Goal: Book appointment/travel/reservation

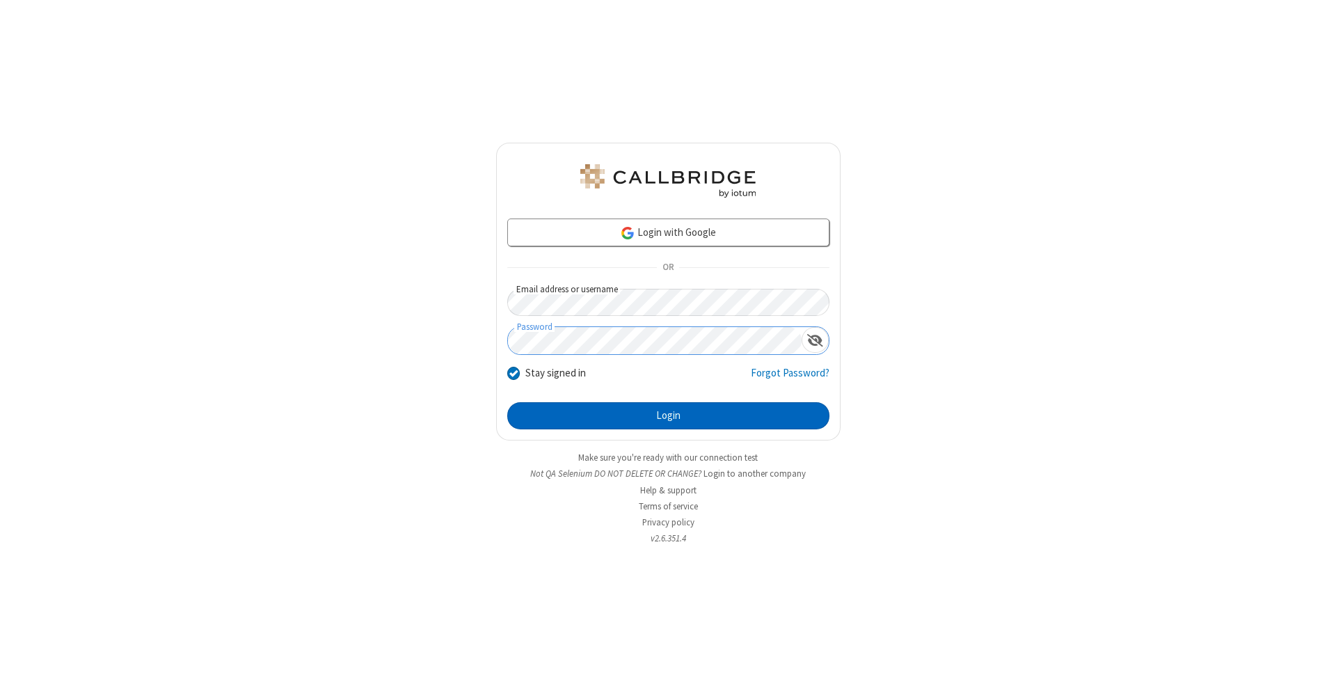
click at [668, 416] on button "Login" at bounding box center [668, 416] width 322 height 28
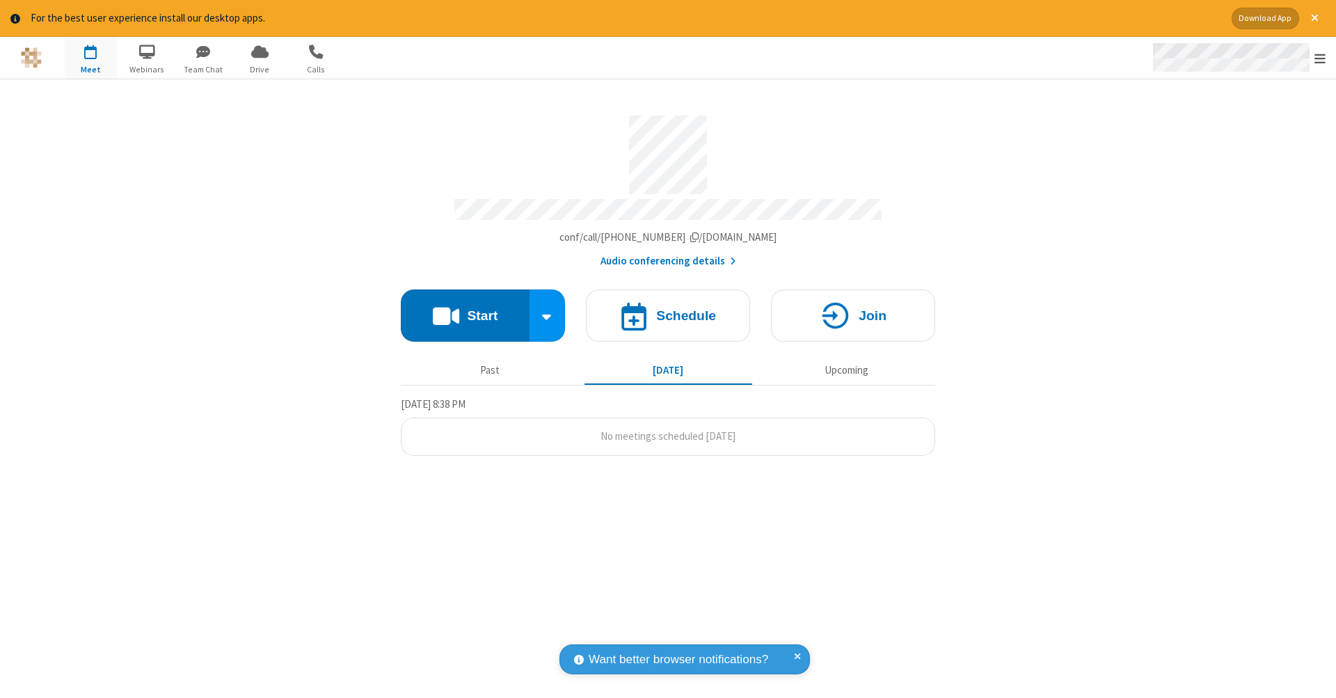
click at [1320, 58] on span "Open menu" at bounding box center [1320, 59] width 11 height 14
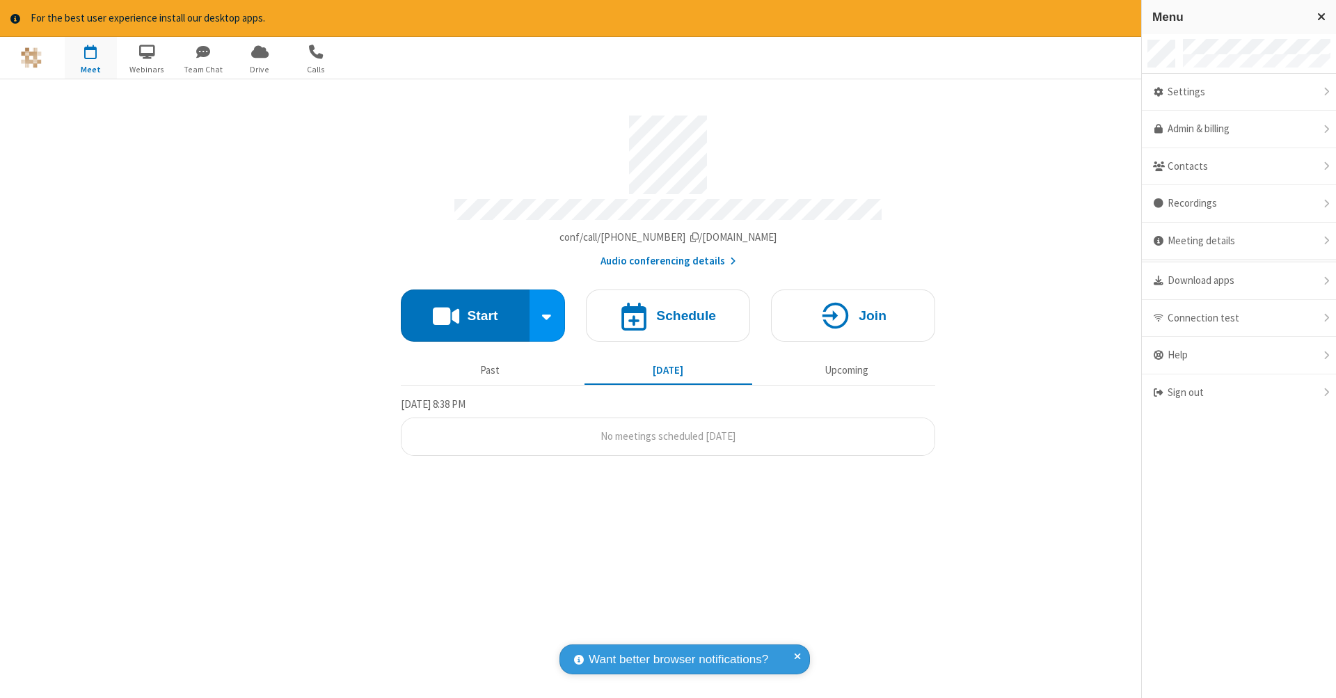
click at [90, 57] on span "button" at bounding box center [91, 52] width 52 height 24
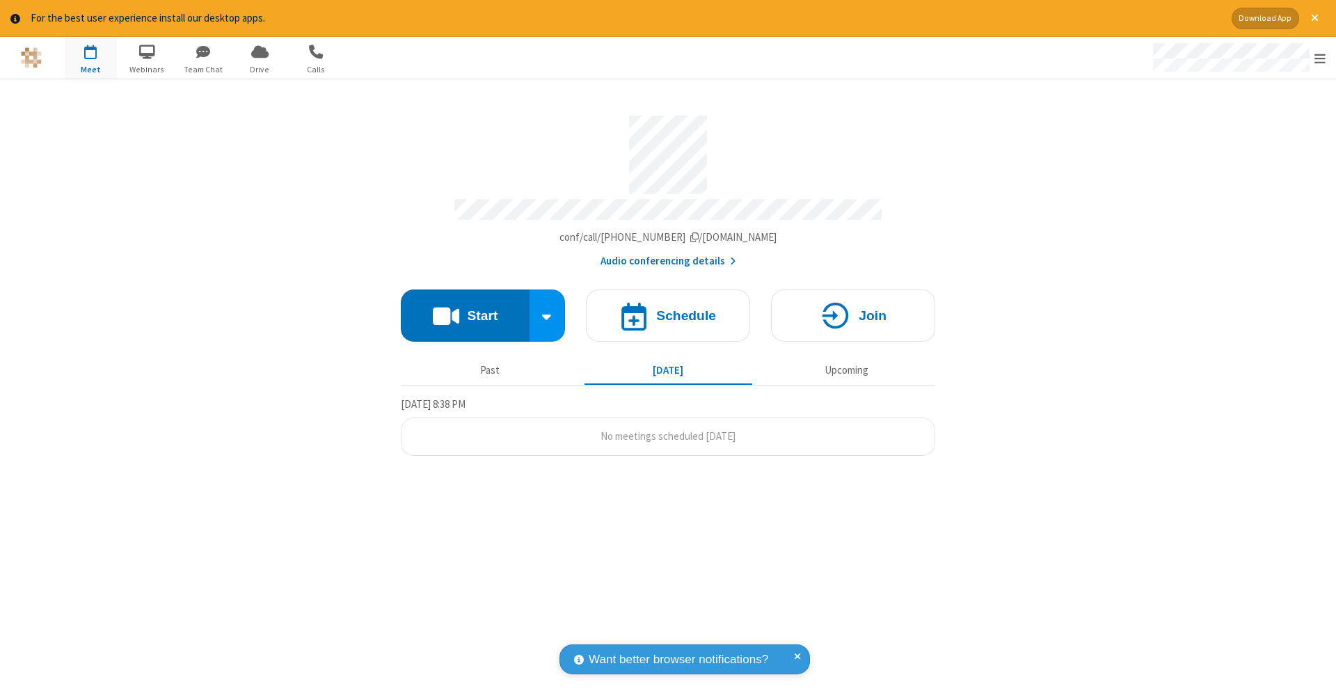
click at [90, 57] on span "button" at bounding box center [91, 52] width 52 height 24
click at [668, 309] on h4 "Schedule" at bounding box center [686, 315] width 60 height 13
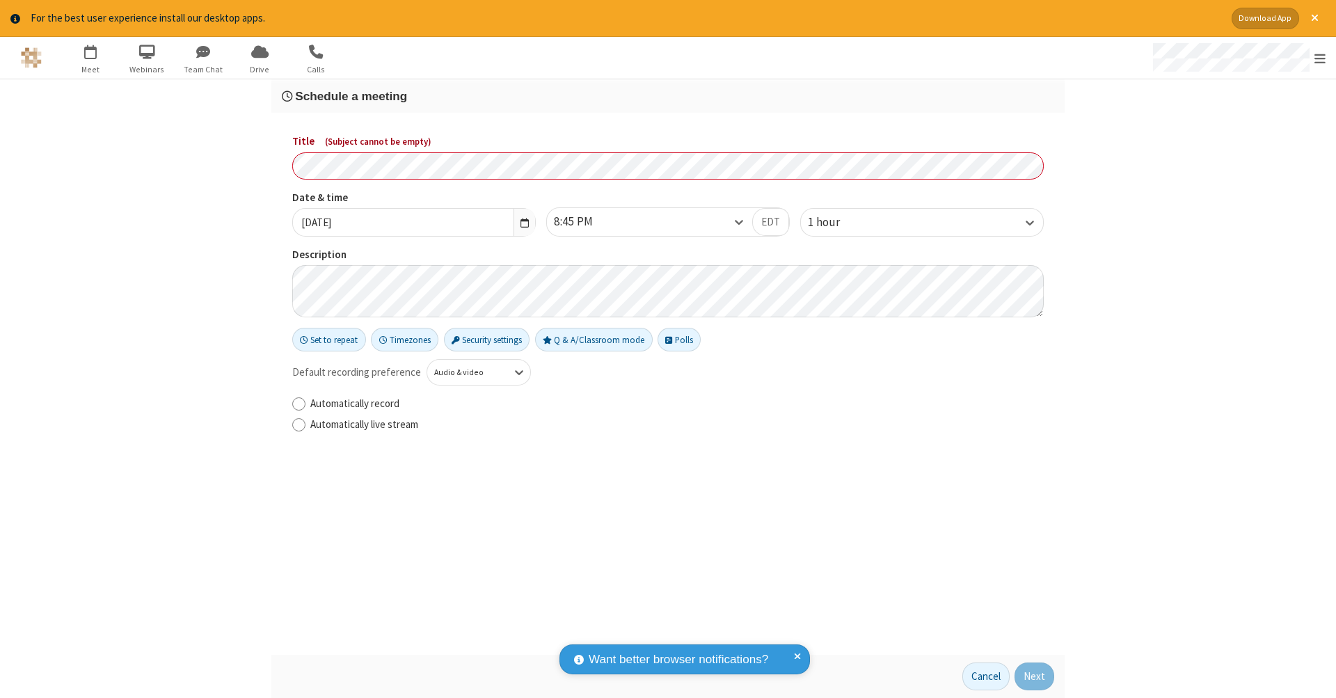
click at [668, 95] on h3 "Schedule a meeting" at bounding box center [668, 96] width 773 height 13
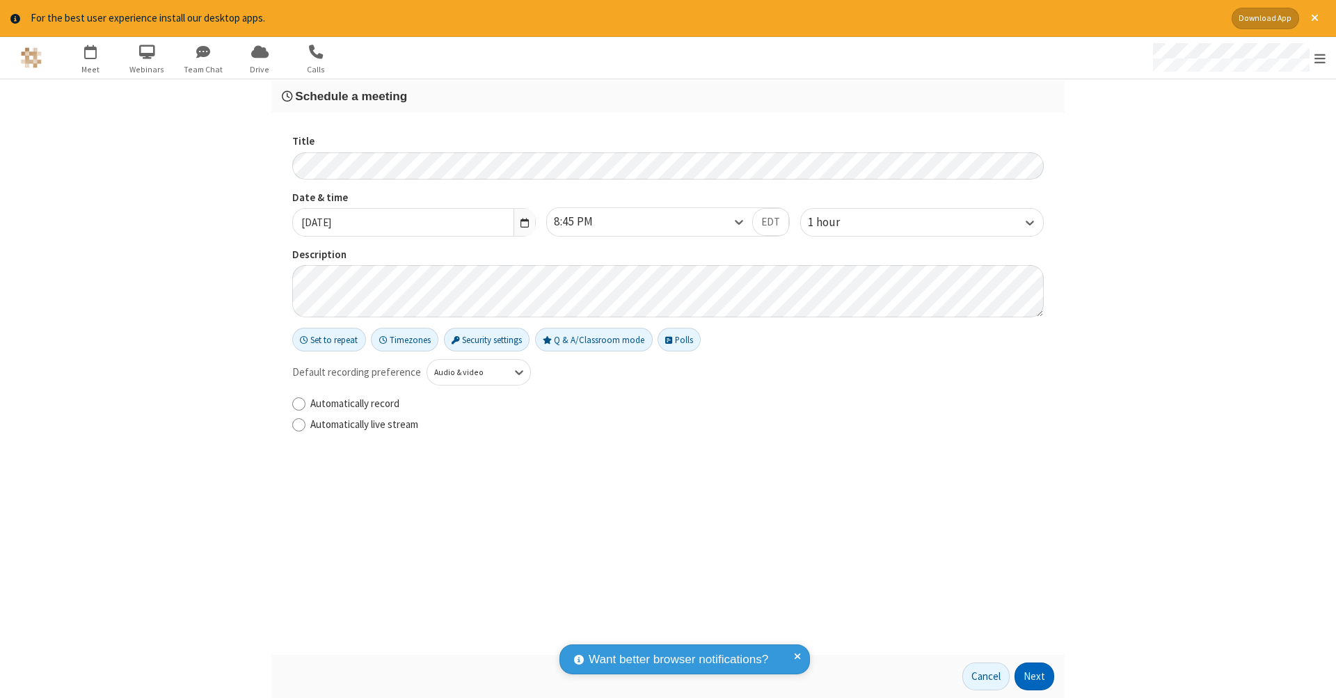
click at [1035, 677] on button "Next" at bounding box center [1035, 677] width 40 height 28
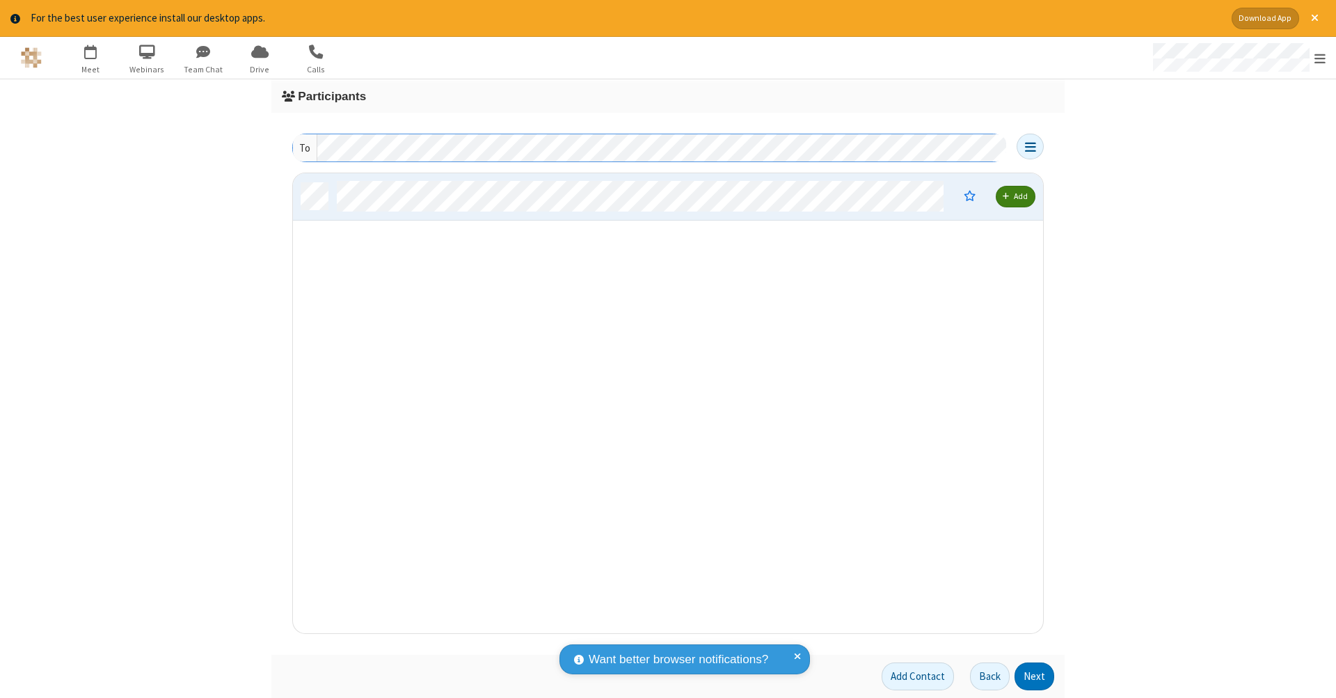
click at [1035, 677] on button "Next" at bounding box center [1035, 677] width 40 height 28
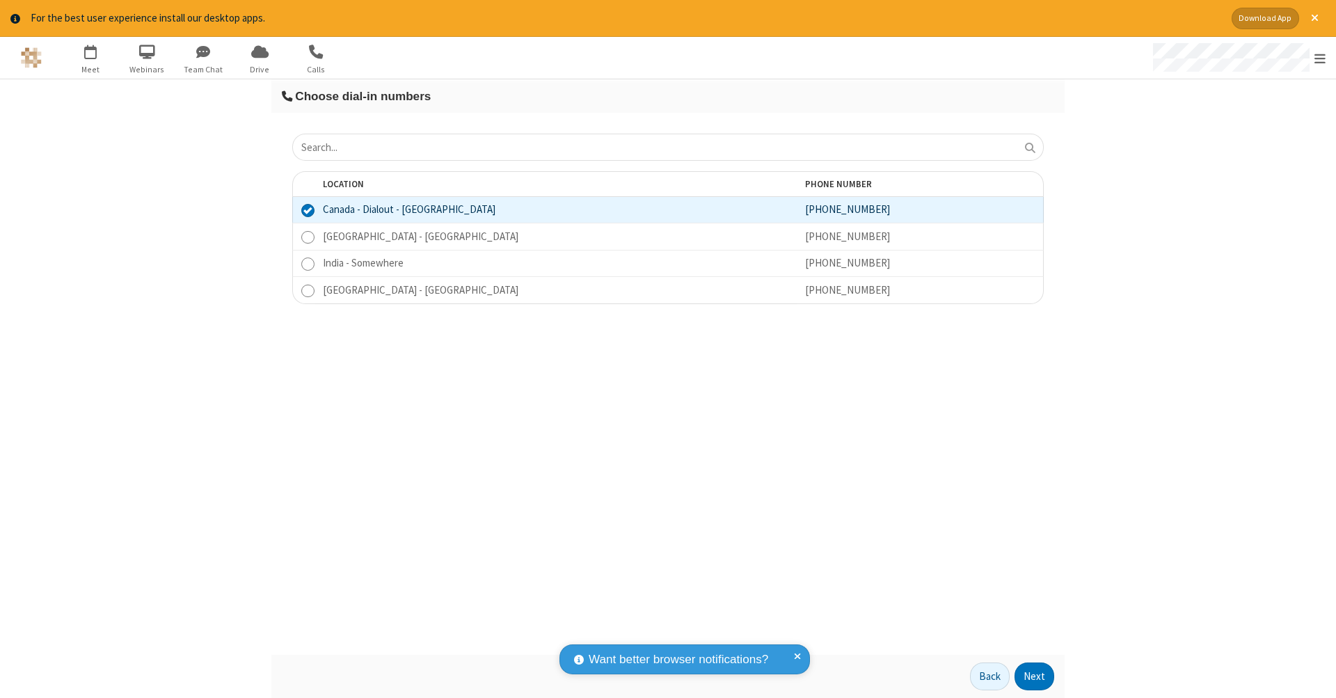
click at [1035, 677] on button "Next" at bounding box center [1035, 677] width 40 height 28
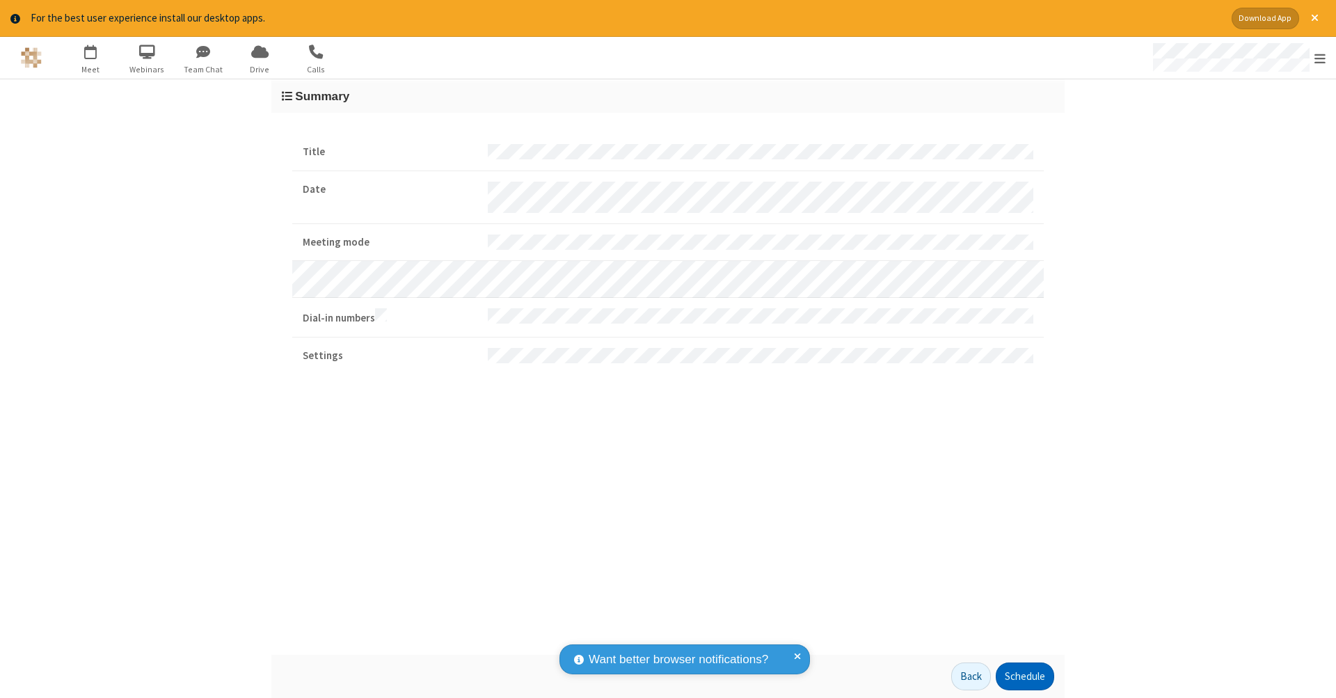
click at [1025, 677] on button "Schedule" at bounding box center [1025, 677] width 58 height 28
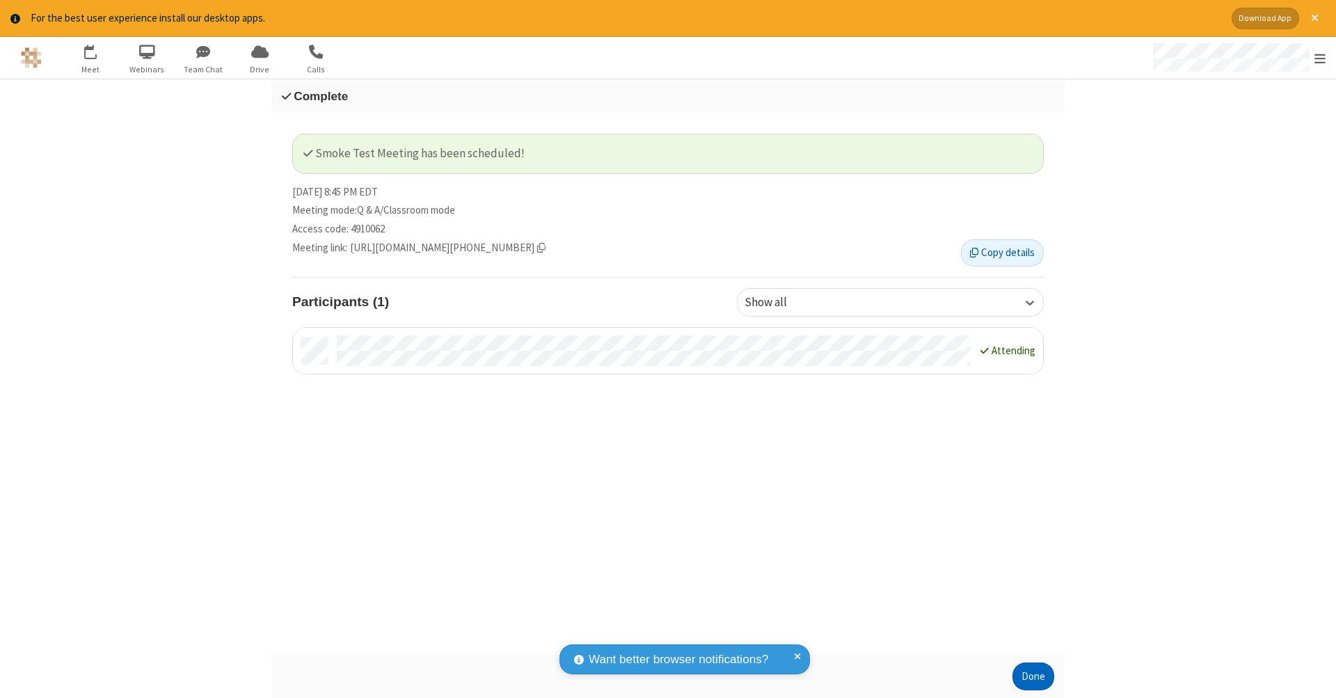
click at [1034, 677] on button "Done" at bounding box center [1034, 677] width 42 height 28
